Goal: Task Accomplishment & Management: Manage account settings

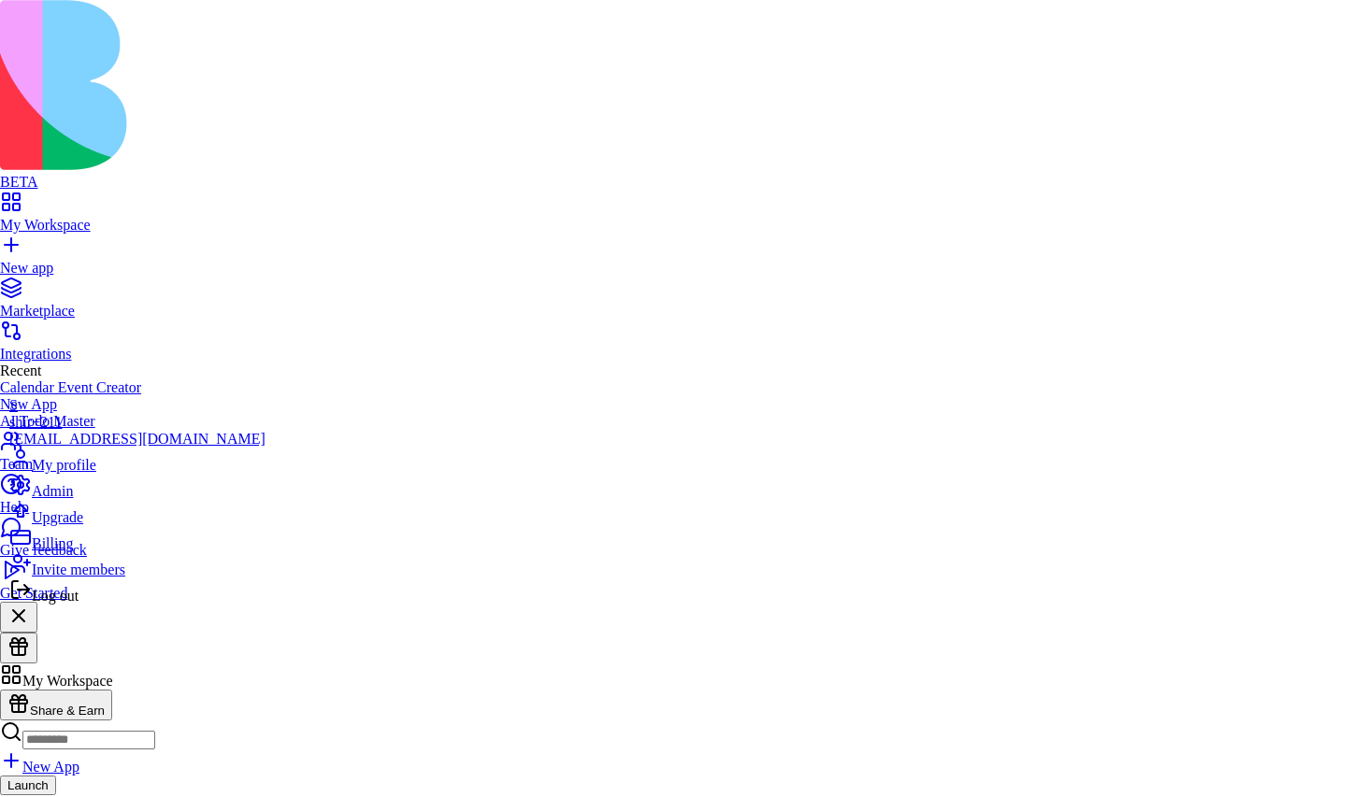
click at [76, 553] on div "Billing" at bounding box center [137, 539] width 256 height 26
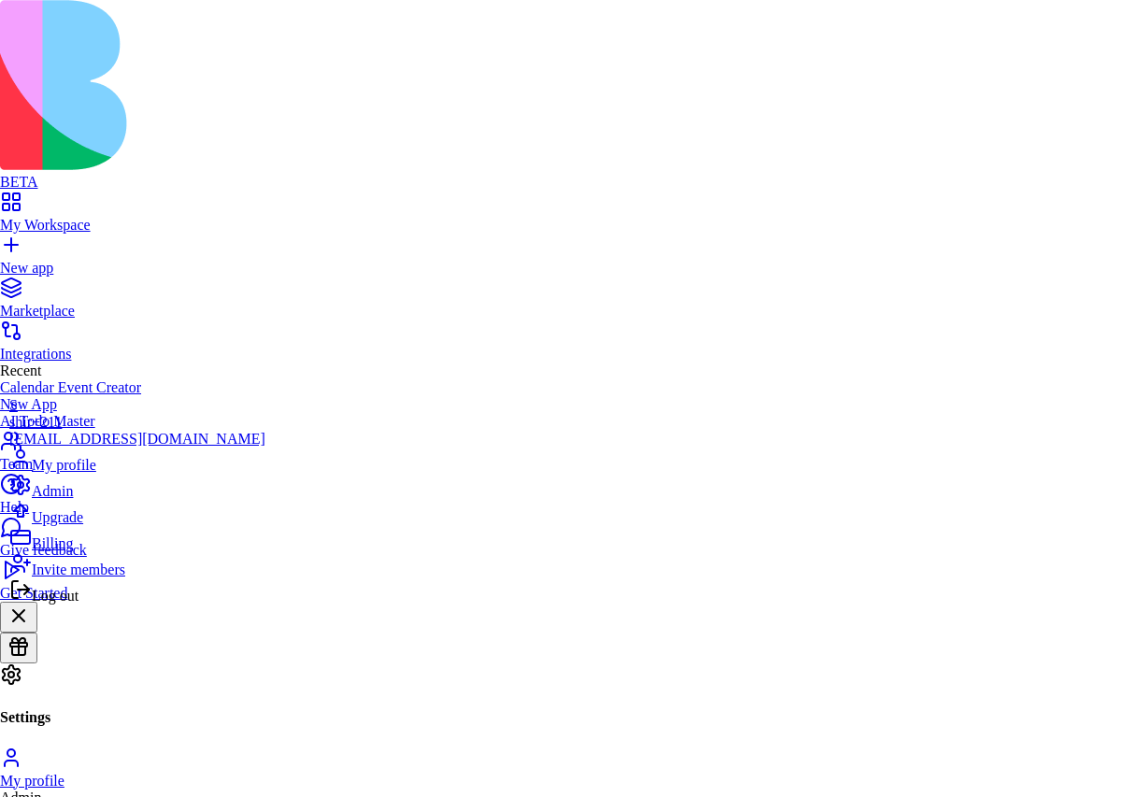
click at [83, 525] on span "Upgrade" at bounding box center [57, 518] width 51 height 16
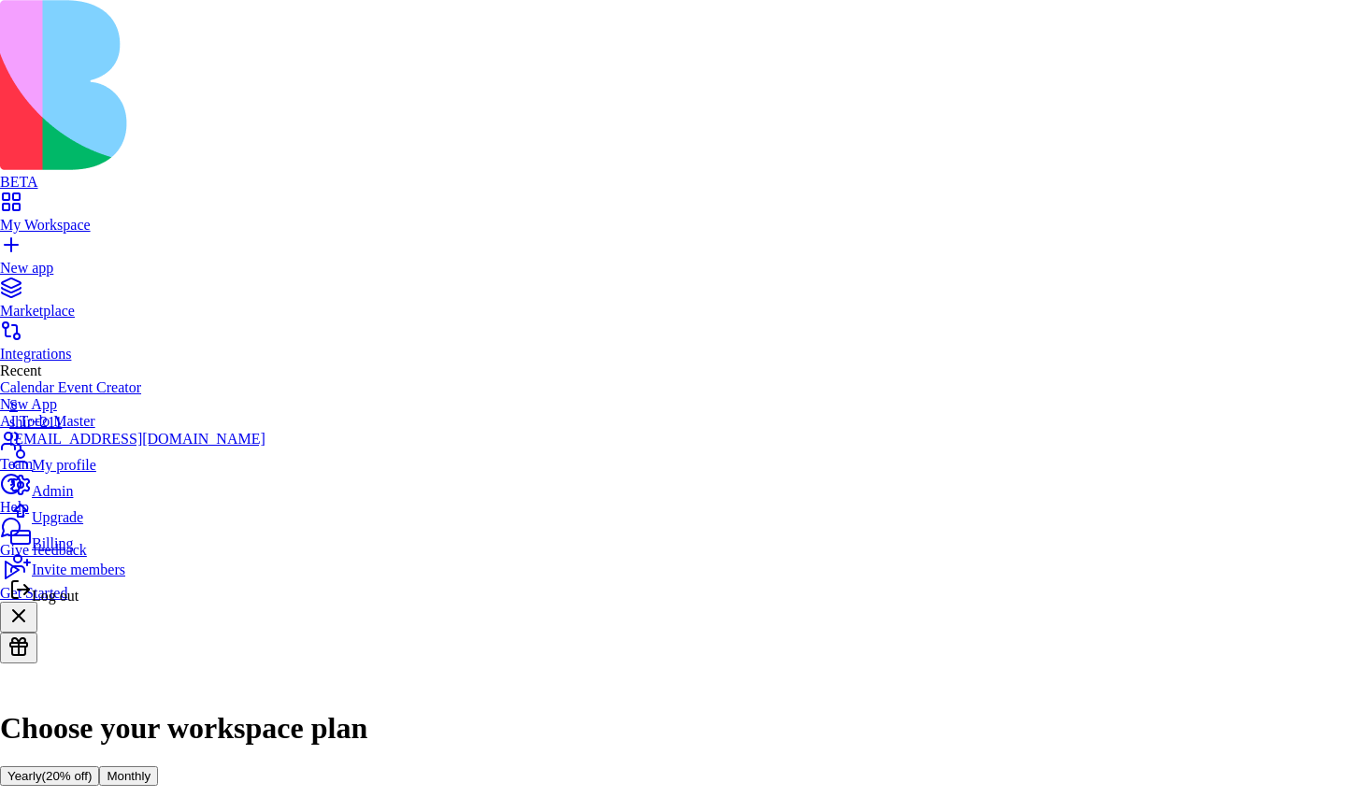
click at [125, 605] on div "Log out" at bounding box center [137, 592] width 256 height 26
